Goal: Information Seeking & Learning: Learn about a topic

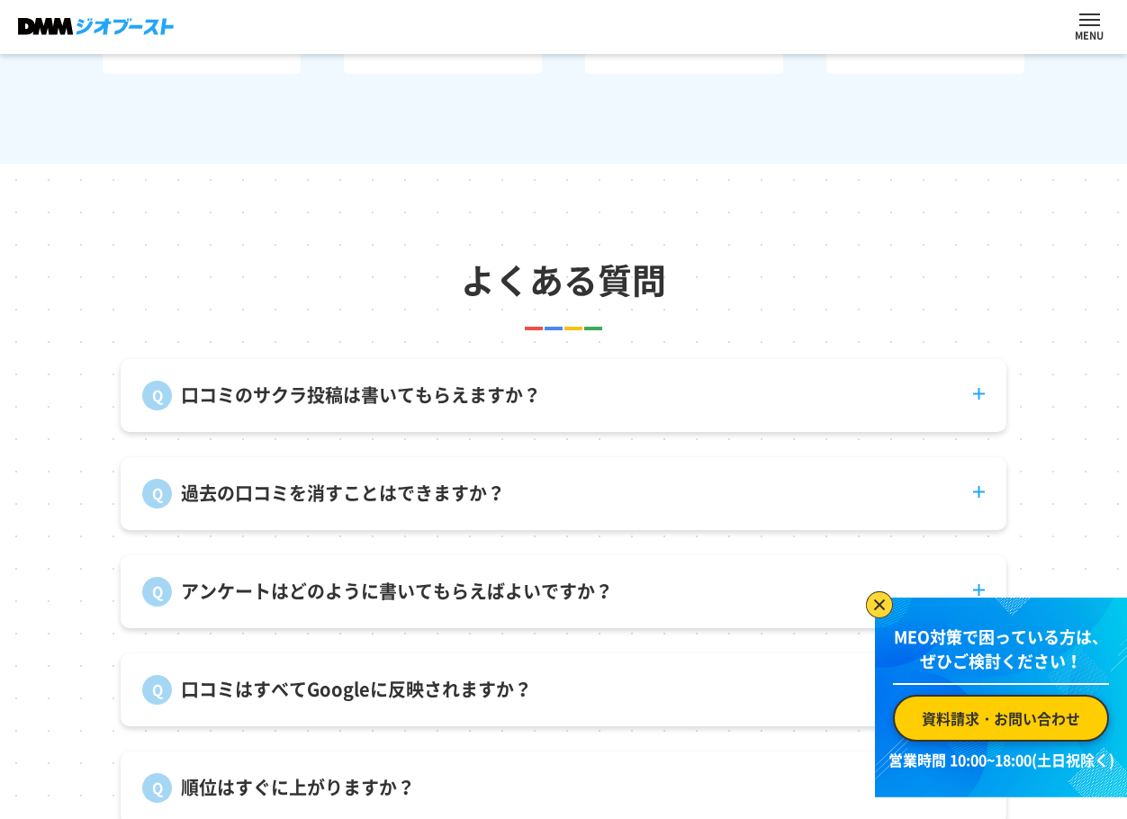
scroll to position [6118, 0]
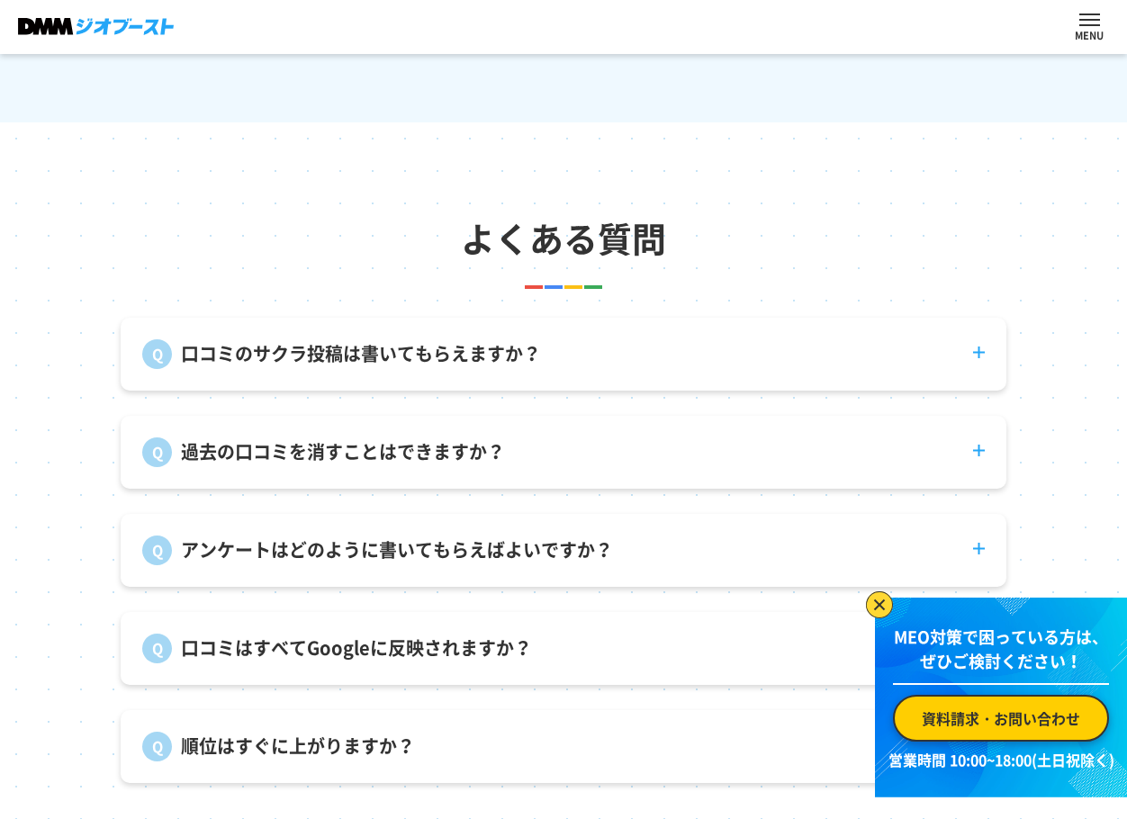
click at [344, 365] on p "口コミのサクラ投稿は書いてもらえますか？" at bounding box center [361, 353] width 360 height 27
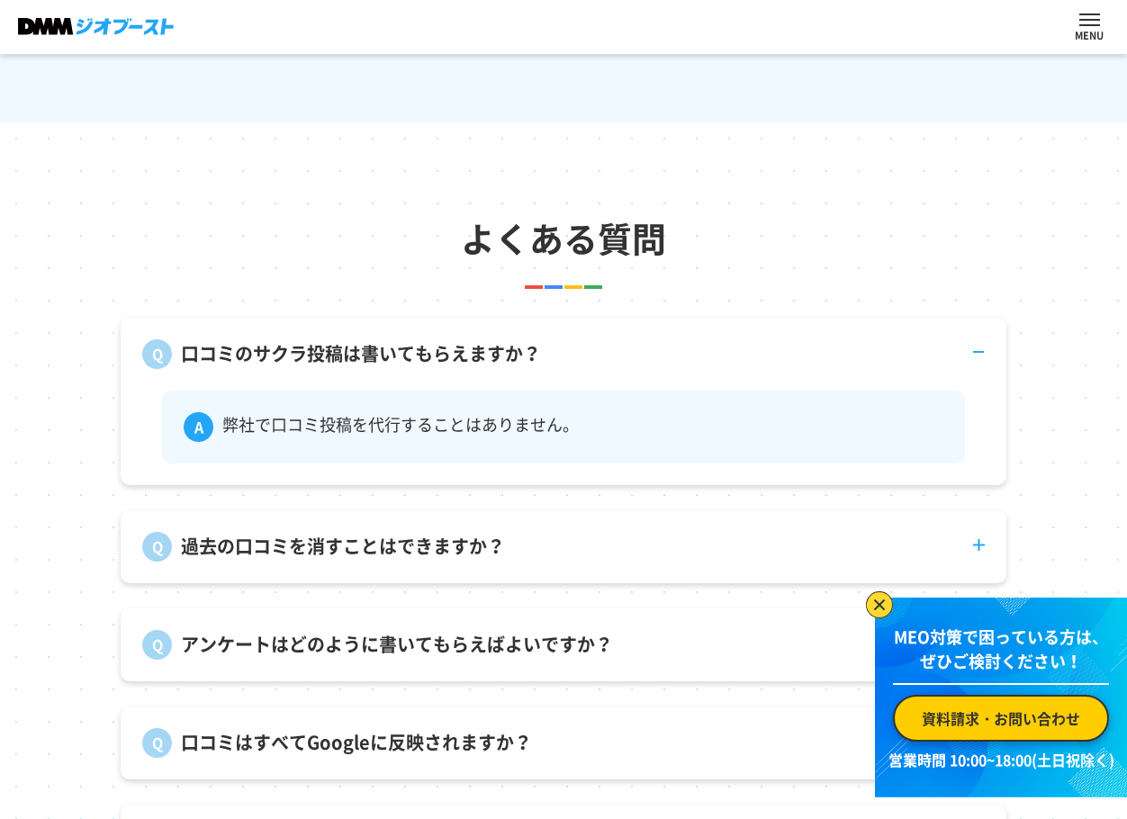
click at [344, 365] on p "口コミのサクラ投稿は書いてもらえますか？" at bounding box center [361, 353] width 360 height 27
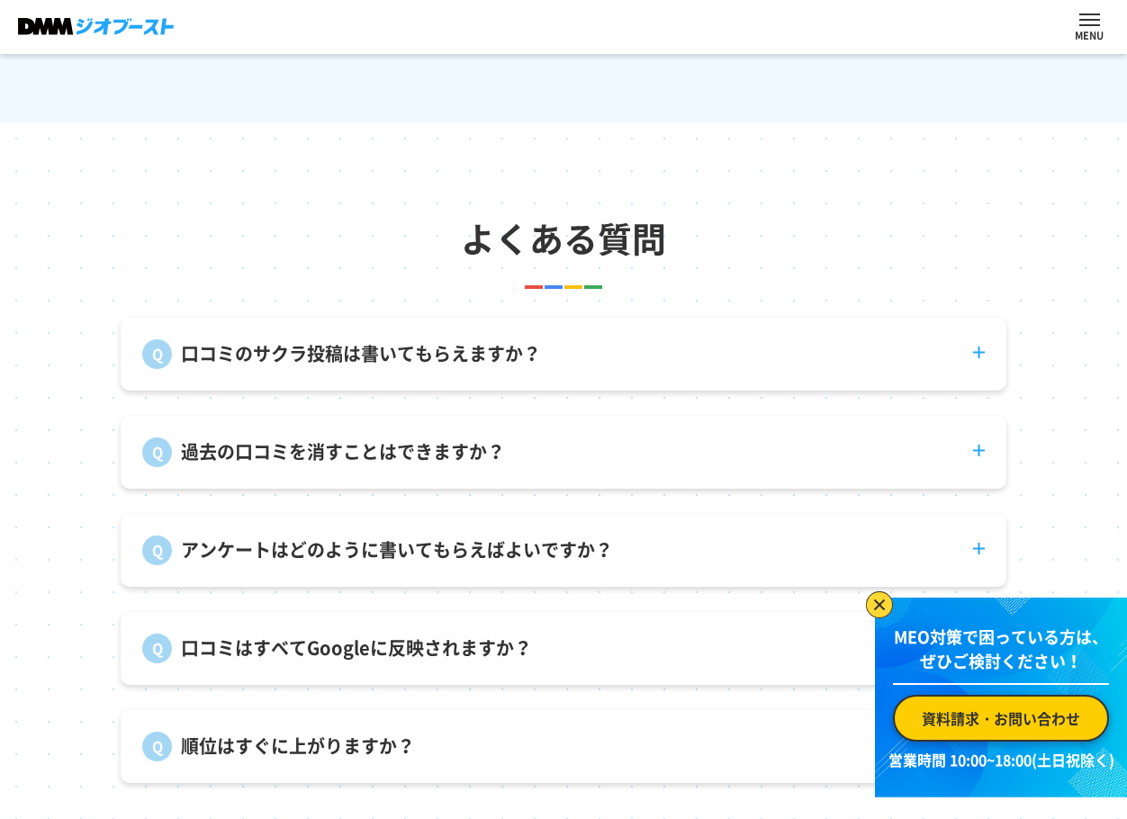
click at [314, 489] on div "過去の口コミを消すことはできますか？ 投稿者自身が削除する必要があります。" at bounding box center [563, 452] width 885 height 73
click at [331, 465] on p "過去の口コミを消すことはできますか？" at bounding box center [343, 451] width 324 height 27
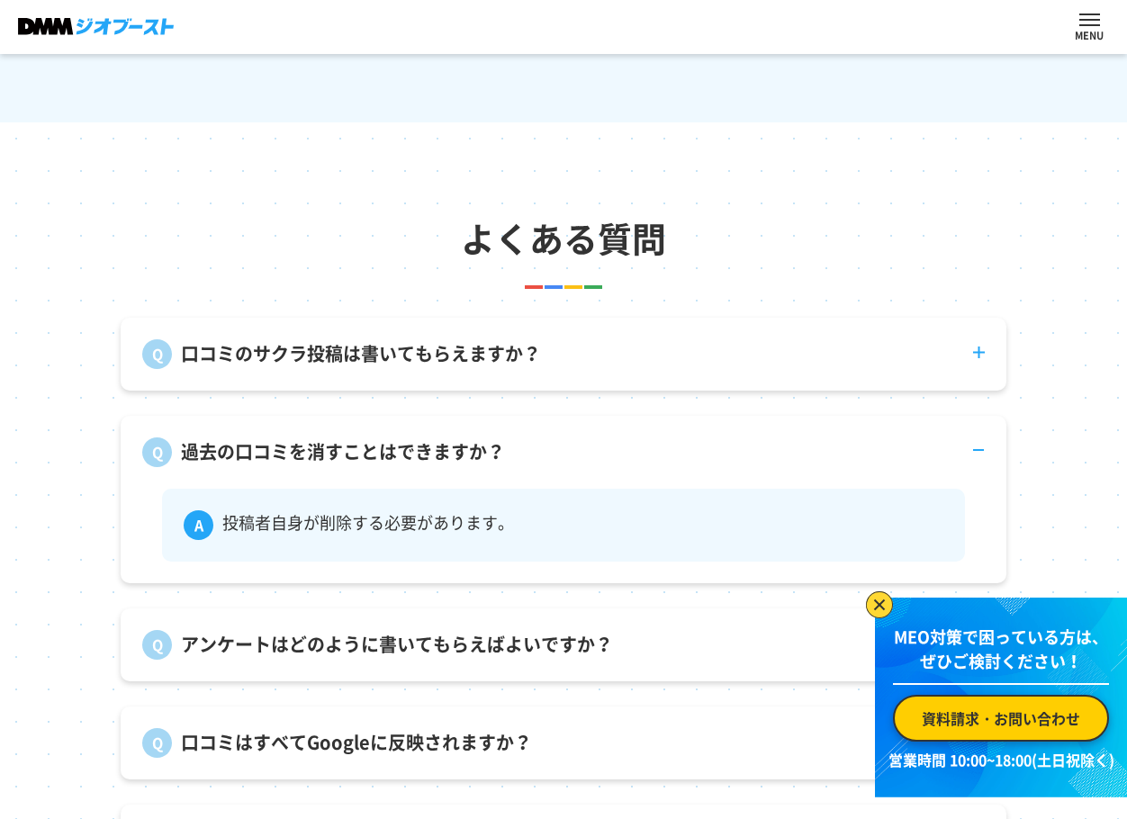
click at [331, 465] on p "過去の口コミを消すことはできますか？" at bounding box center [343, 451] width 324 height 27
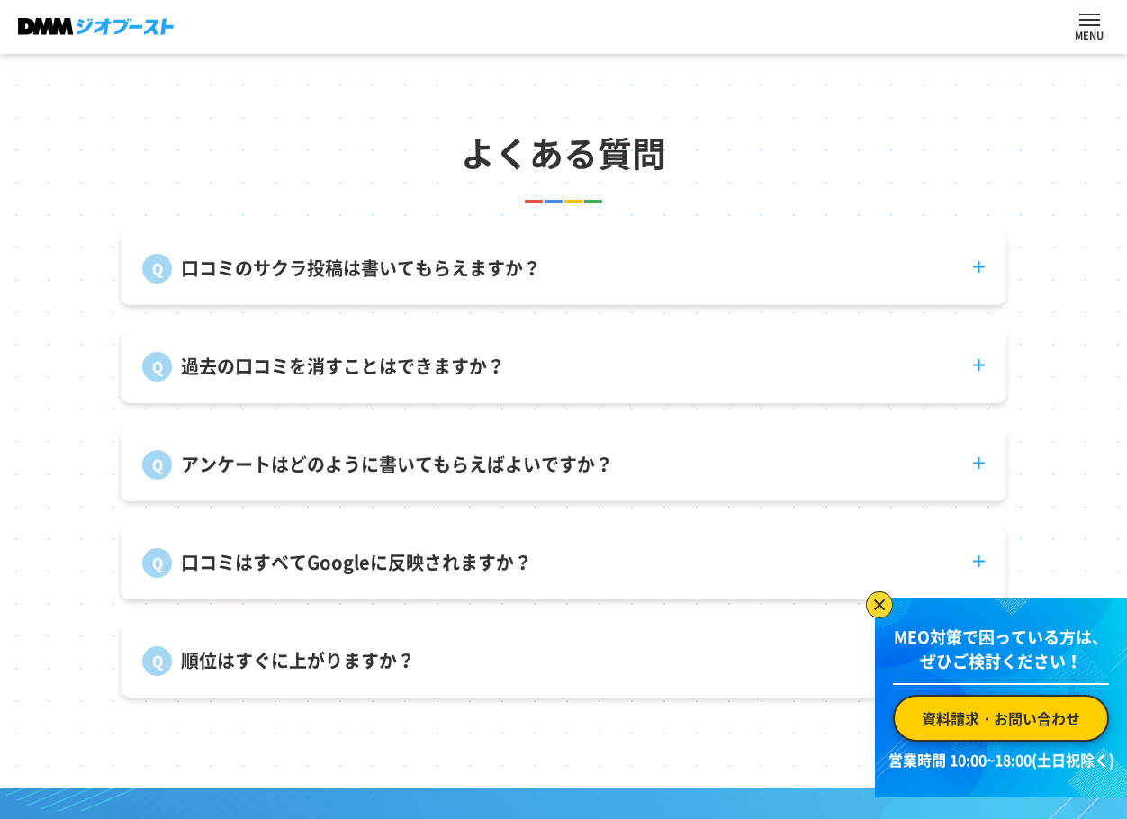
scroll to position [6298, 0]
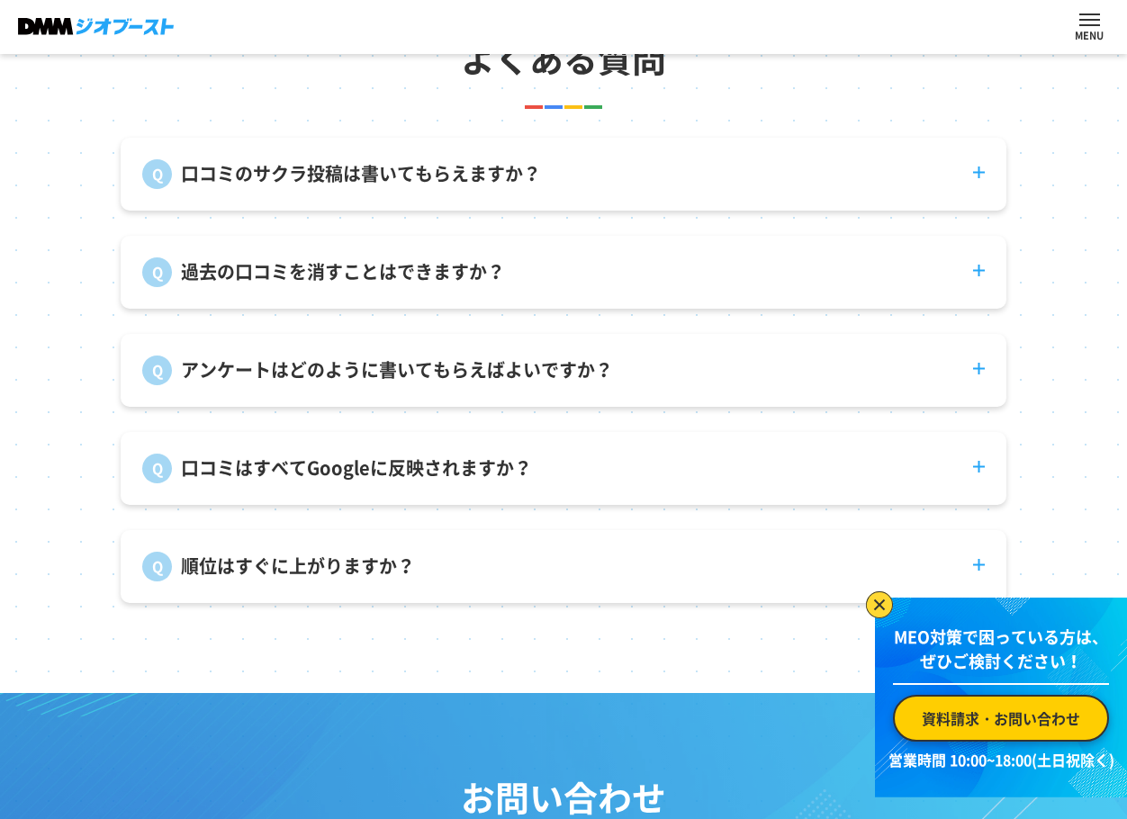
click at [231, 505] on div "口コミはすべてGoogleに反映されますか？ Googleの判断で却下されることがあります。また、反映までの期間もバラつきがあります。" at bounding box center [563, 468] width 885 height 73
click at [256, 481] on p "口コミはすべてGoogleに反映されますか？" at bounding box center [356, 467] width 351 height 27
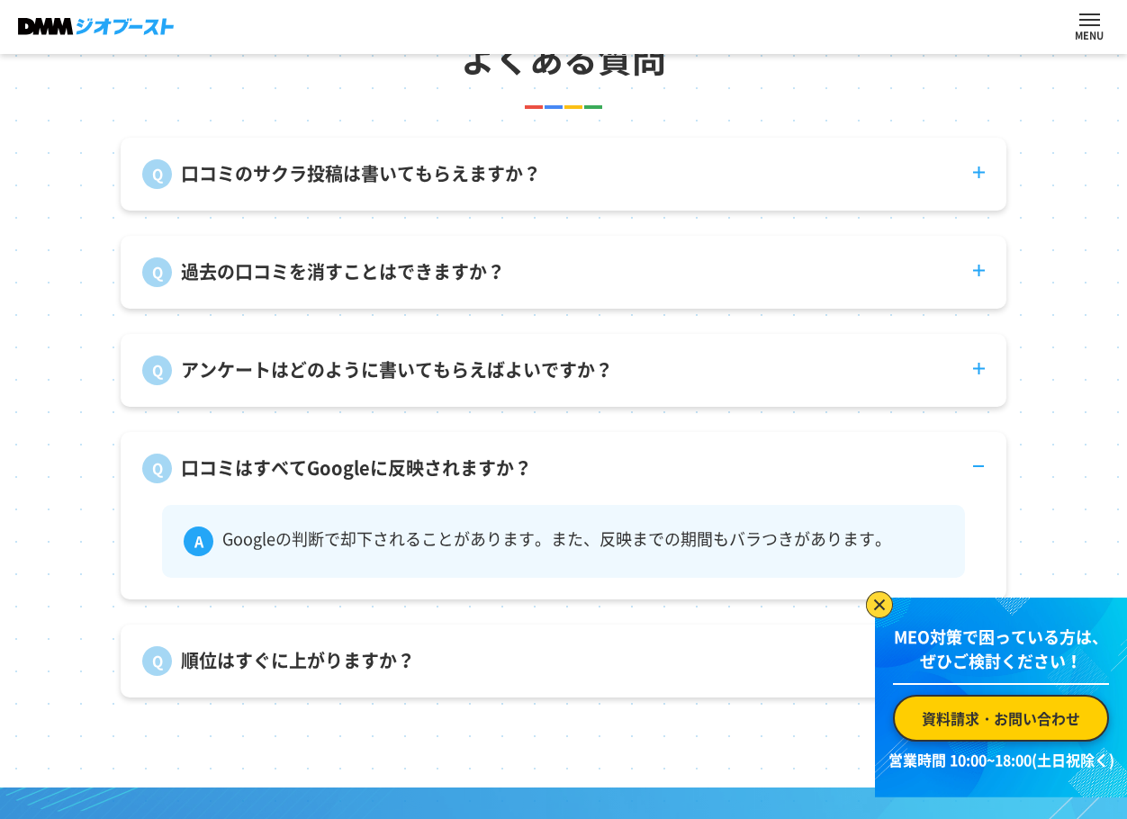
click at [256, 481] on p "口コミはすべてGoogleに反映されますか？" at bounding box center [356, 467] width 351 height 27
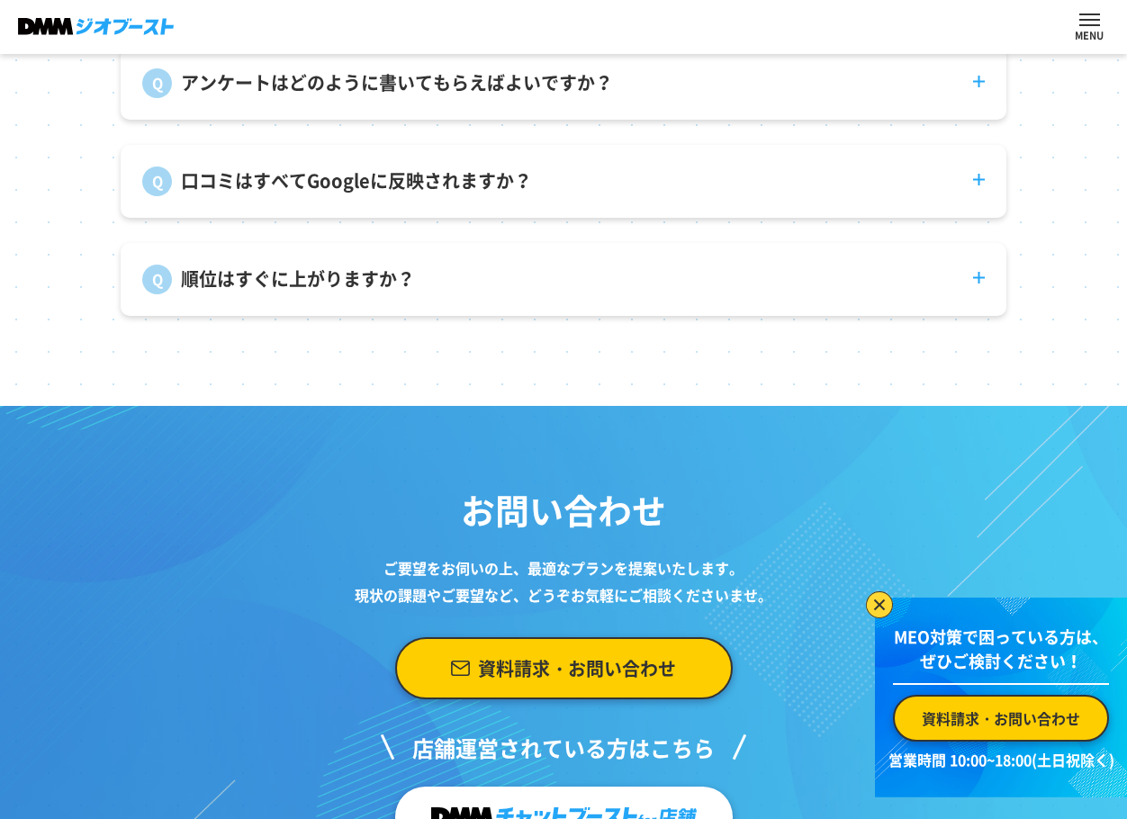
scroll to position [6658, 0]
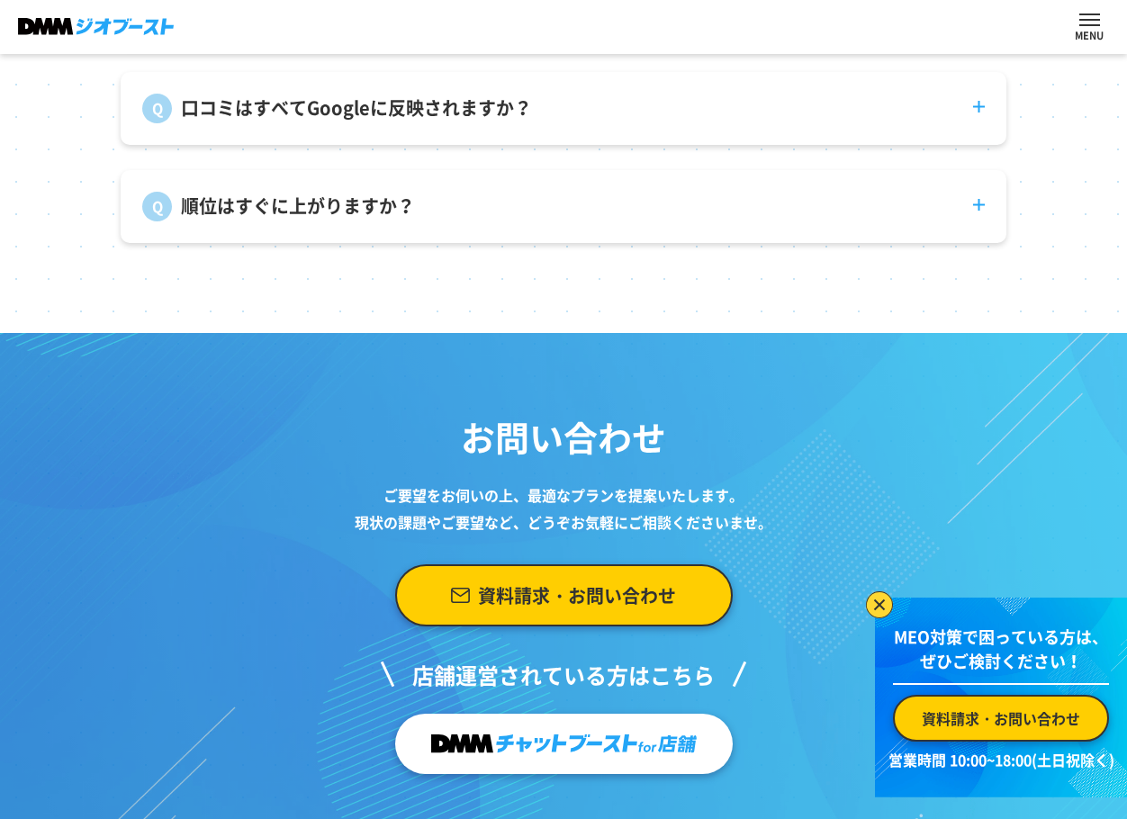
click at [288, 220] on p "順位はすぐに上がりますか？" at bounding box center [298, 206] width 234 height 27
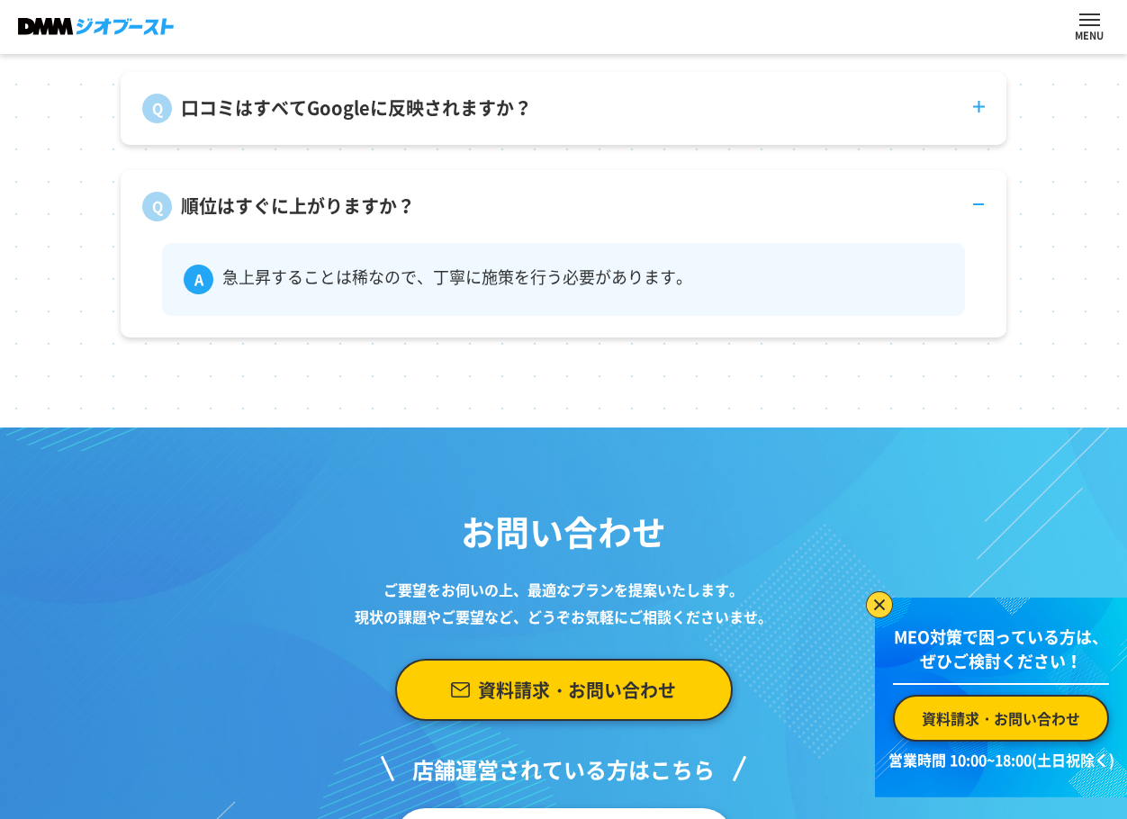
click at [285, 248] on div "順位はすぐに上がりますか？ 急上昇することは稀なので、丁寧に施策を行う必要があります。" at bounding box center [563, 253] width 885 height 167
click at [264, 212] on p "順位はすぐに上がりますか？" at bounding box center [298, 206] width 234 height 27
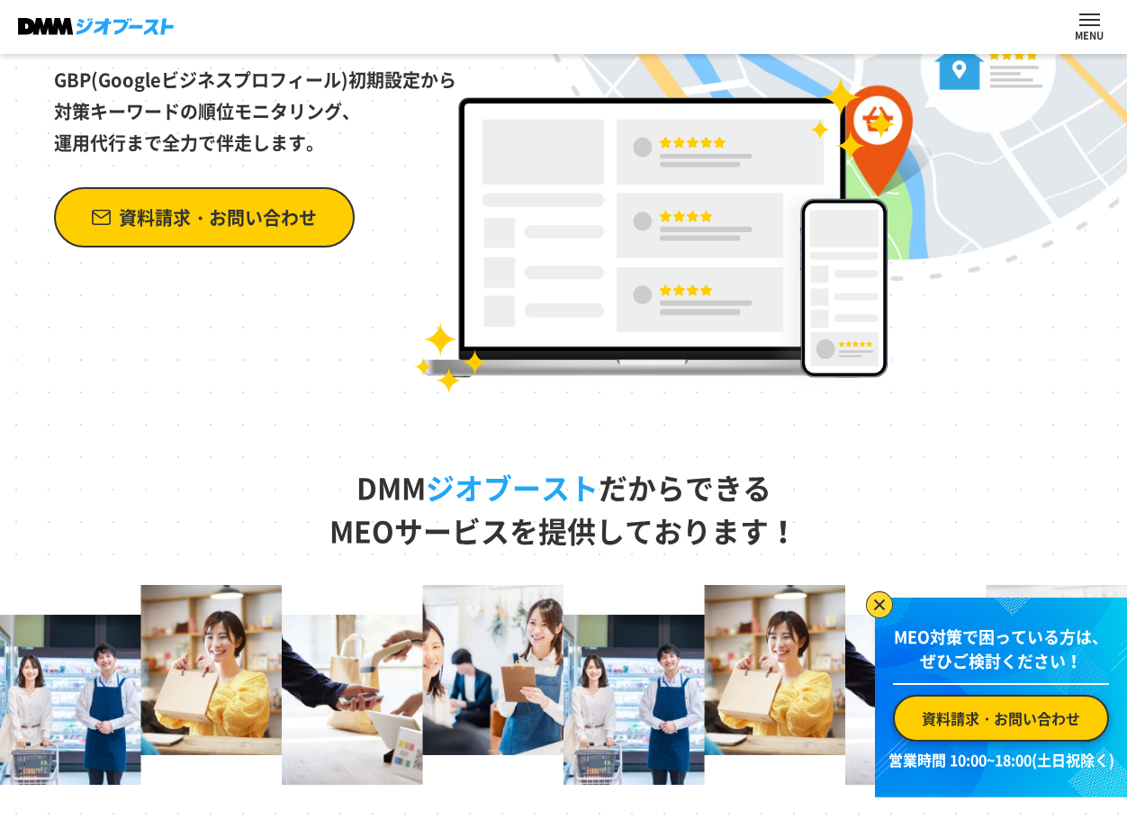
scroll to position [0, 0]
